Goal: Check status: Check status

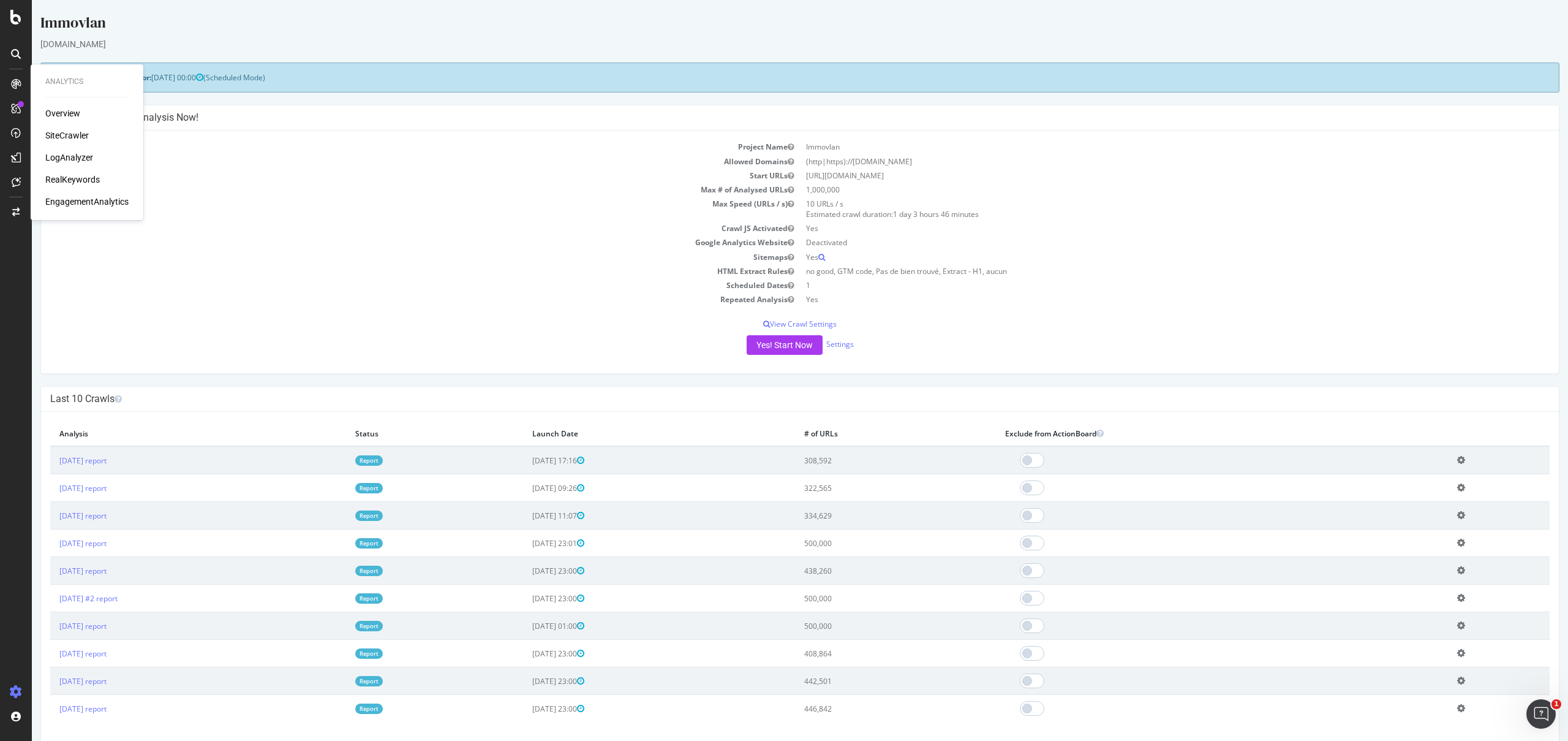
click at [65, 165] on div "Overview SiteCrawler LogAnalyzer RealKeywords EngagementAnalytics" at bounding box center [87, 158] width 83 height 101
click at [72, 156] on div "LogAnalyzer" at bounding box center [69, 157] width 48 height 12
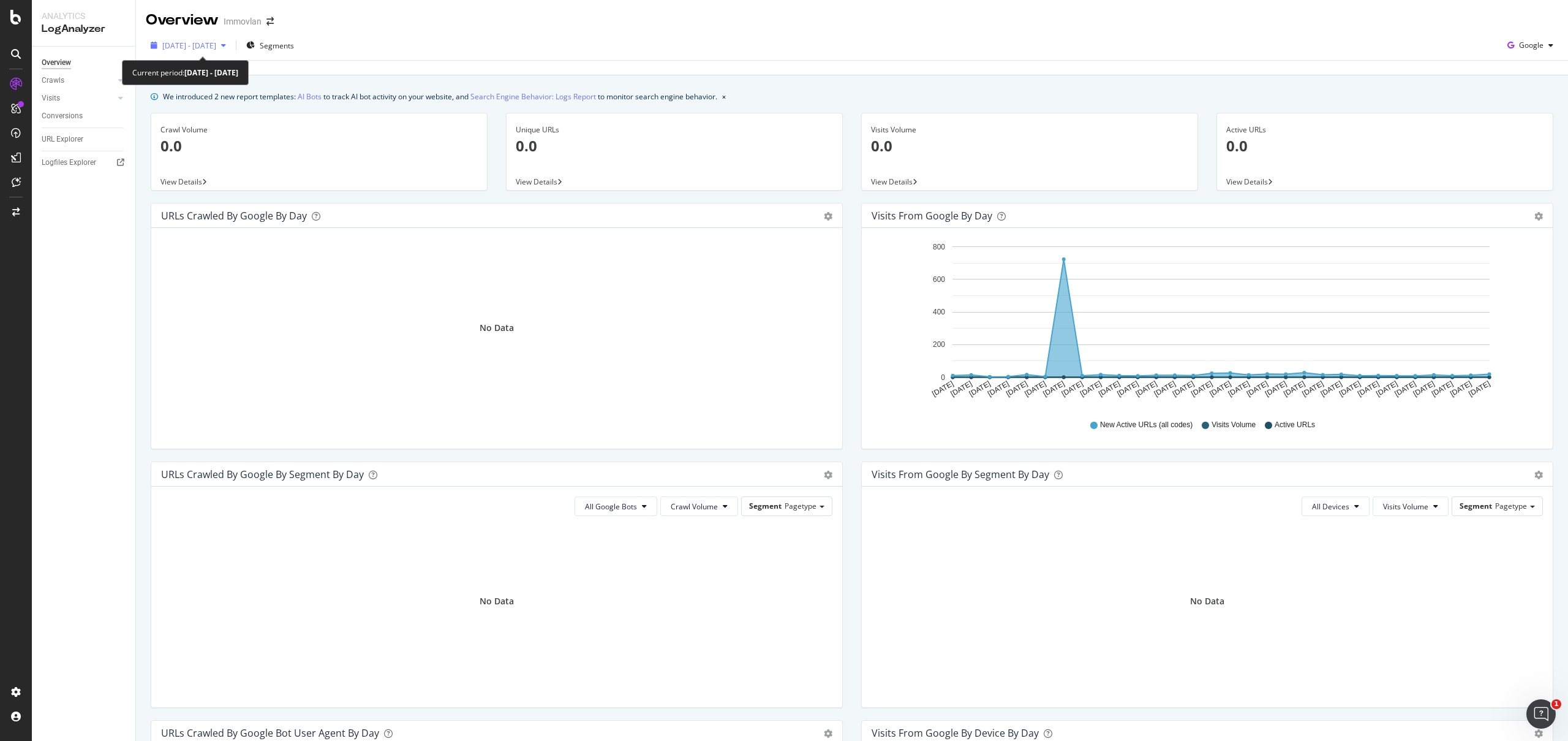
click at [216, 48] on span "[DATE] - [DATE]" at bounding box center [189, 45] width 54 height 11
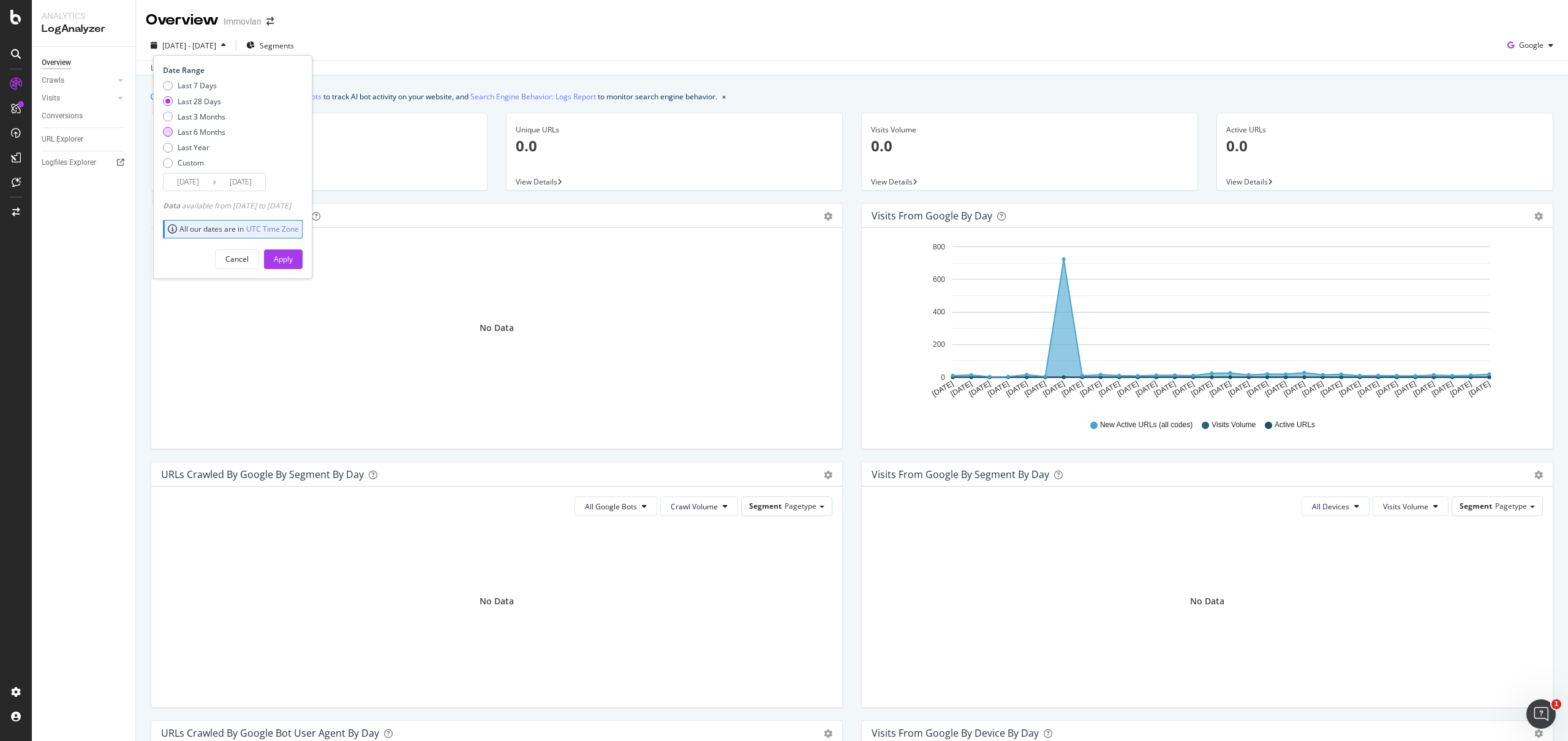
click at [196, 129] on div "Last 6 Months" at bounding box center [201, 132] width 48 height 11
type input "[DATE]"
click at [293, 254] on div "Apply" at bounding box center [283, 259] width 19 height 11
